Goal: Task Accomplishment & Management: Complete application form

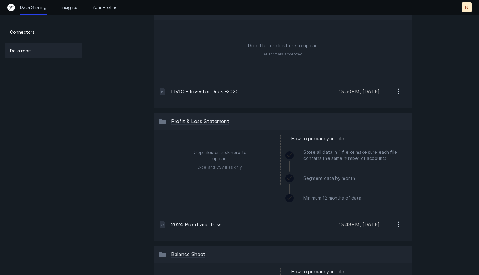
scroll to position [57, 0]
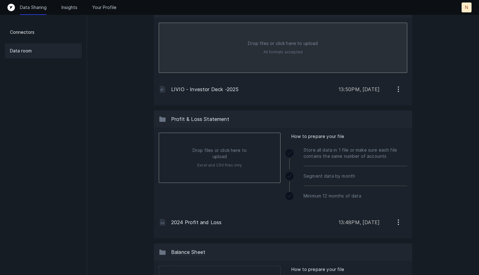
type input "C:\fakepath\LIVIO investor Deck September 2025.pdf"
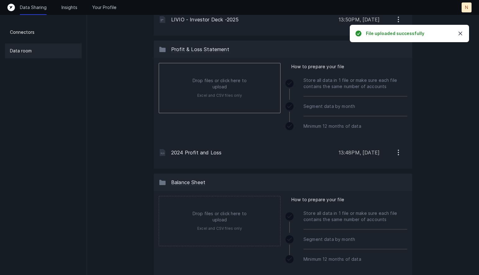
scroll to position [150, 0]
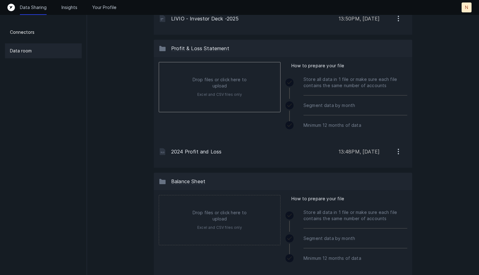
click at [397, 153] on icon "button" at bounding box center [398, 152] width 8 height 8
click at [379, 186] on p "Remove" at bounding box center [372, 182] width 17 height 7
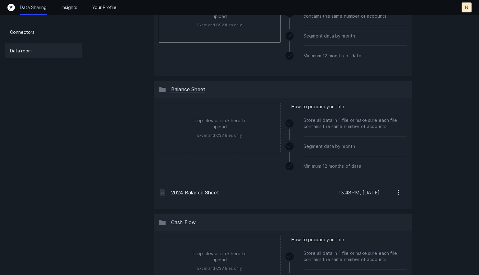
scroll to position [221, 0]
click at [398, 194] on icon "button" at bounding box center [398, 194] width 1 height 1
click at [388, 224] on button "Remove" at bounding box center [373, 223] width 70 height 12
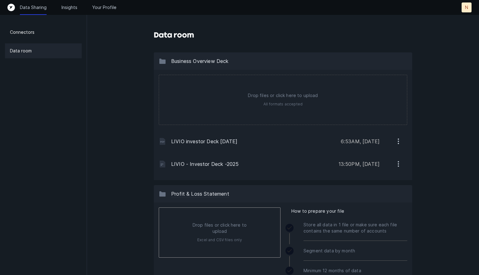
scroll to position [8, 0]
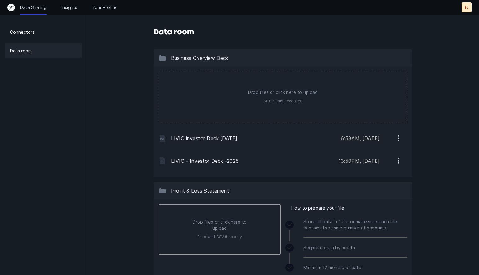
click at [398, 164] on icon "button" at bounding box center [398, 161] width 8 height 8
click at [384, 193] on button "Remove" at bounding box center [373, 192] width 70 height 12
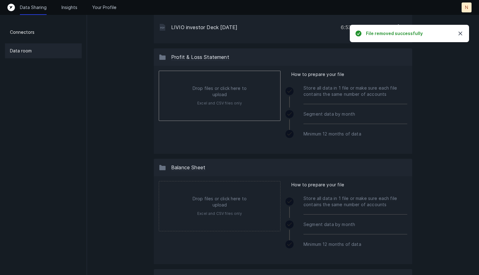
scroll to position [122, 0]
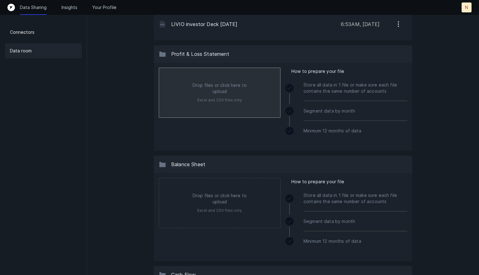
type input "C:\fakepath\Livio+Building+Systems_Profit+and+Loss (2).xlsx"
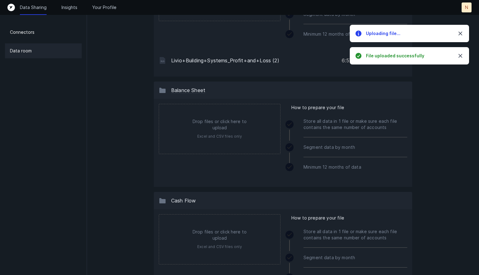
scroll to position [220, 0]
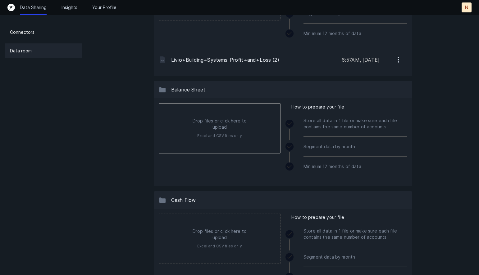
type input "C:\fakepath\Livio+Building+Systems_Balance+Sheet (3).xlsx"
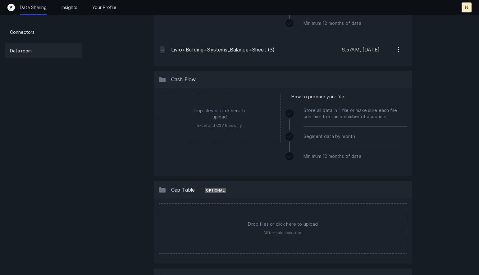
scroll to position [383, 0]
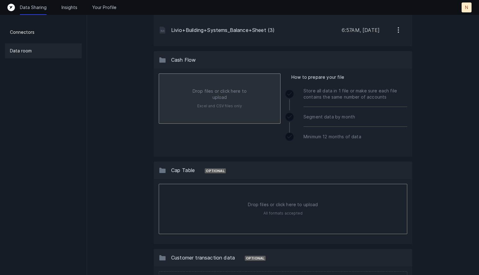
type input "C:\fakepath\Livio+Building+Systems_Statement+of+Cash+Flows.xlsx"
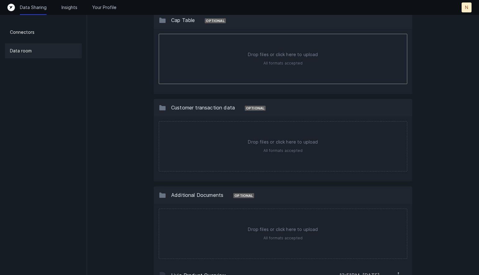
scroll to position [546, 0]
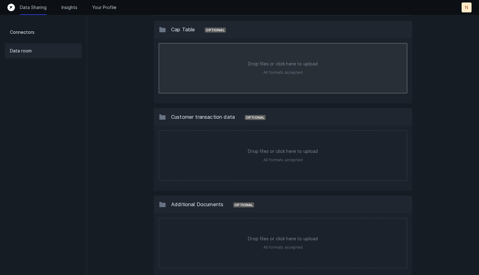
type input "C:\fakepath\Current Livio Cap Table.xlsx"
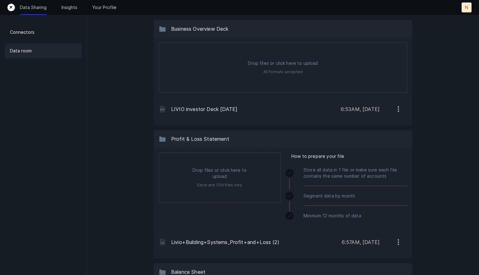
scroll to position [0, 0]
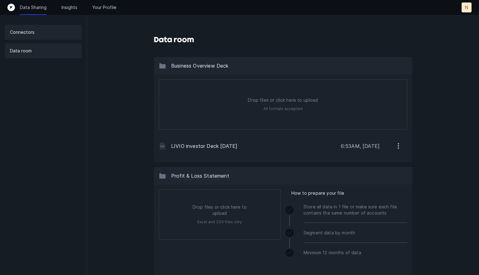
click at [27, 32] on p "Connectors" at bounding box center [22, 32] width 25 height 7
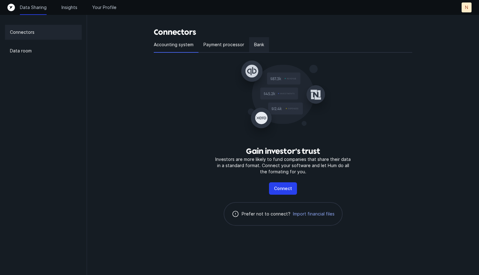
click at [260, 46] on p "Bank" at bounding box center [259, 44] width 10 height 7
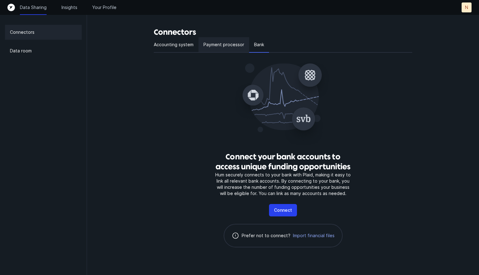
click at [222, 47] on p "Payment processor" at bounding box center [223, 44] width 41 height 7
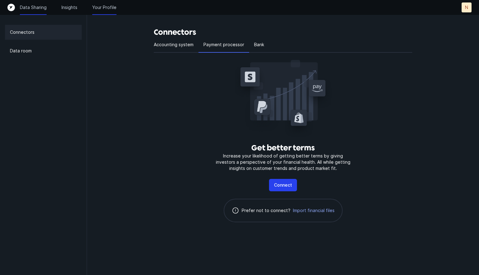
click at [107, 8] on p "Your Profile" at bounding box center [104, 7] width 24 height 6
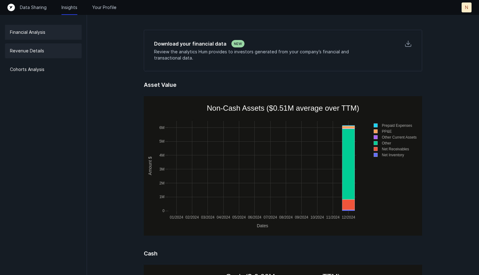
click at [30, 48] on p "Revenue Details" at bounding box center [27, 50] width 34 height 7
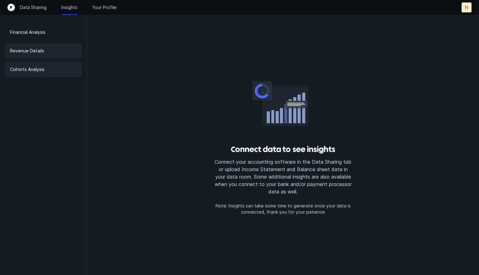
click at [36, 75] on div "Cohorts Analysis" at bounding box center [43, 69] width 77 height 15
click at [36, 69] on p "Cohorts Analysis" at bounding box center [27, 69] width 34 height 7
click at [98, 8] on p "Your Profile" at bounding box center [104, 7] width 24 height 6
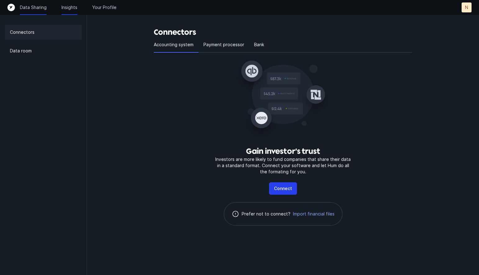
click at [73, 8] on p "Insights" at bounding box center [69, 7] width 16 height 6
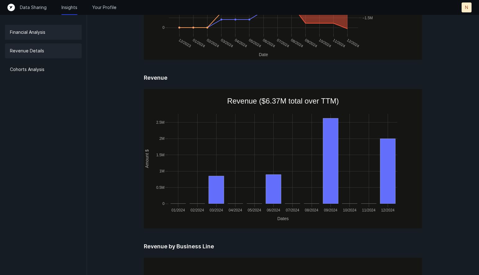
scroll to position [480, 0]
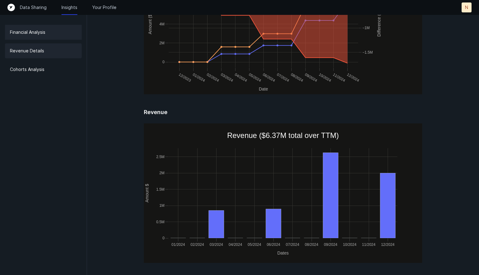
click at [52, 46] on div "Revenue Details" at bounding box center [43, 50] width 77 height 15
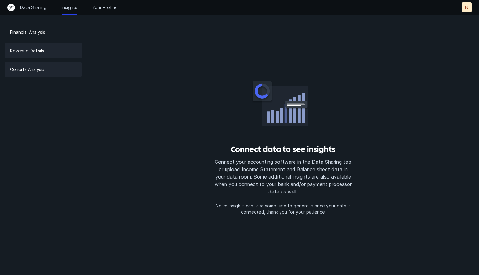
click at [54, 70] on div "Cohorts Analysis" at bounding box center [43, 69] width 77 height 15
click at [57, 54] on div "Revenue Details" at bounding box center [43, 50] width 77 height 15
click at [52, 37] on div "Financial Analysis" at bounding box center [43, 32] width 77 height 15
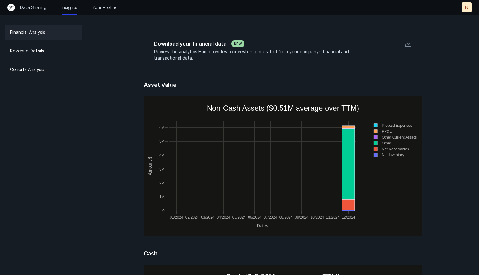
click at [461, 6] on div "N N" at bounding box center [462, 7] width 20 height 10
click at [465, 7] on p "N" at bounding box center [466, 7] width 3 height 6
